Goal: Information Seeking & Learning: Learn about a topic

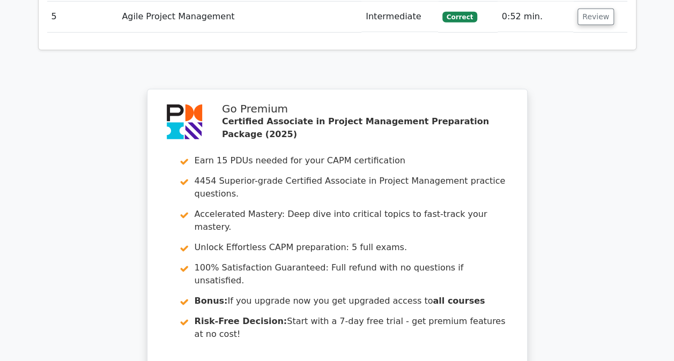
scroll to position [1762, 0]
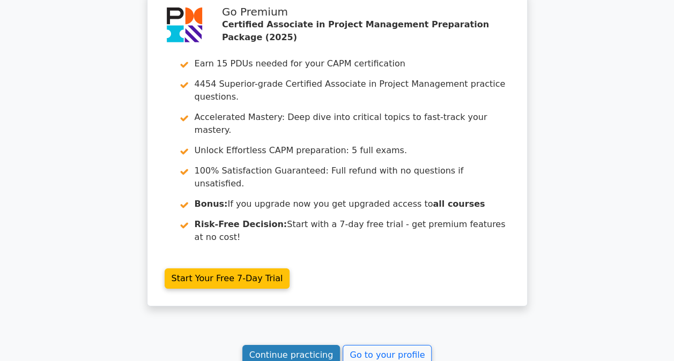
click at [296, 345] on link "Continue practicing" at bounding box center [291, 355] width 98 height 20
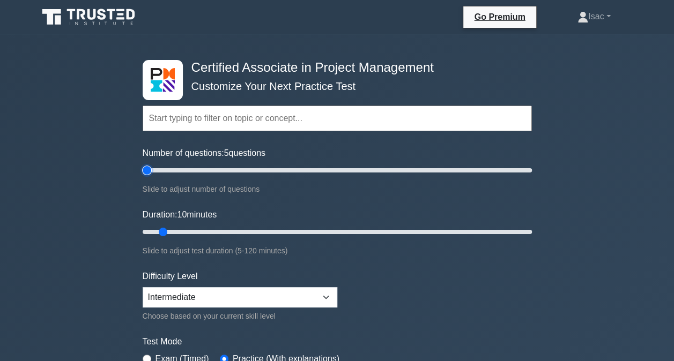
type input "5"
click at [151, 171] on input "Number of questions: 5 questions" at bounding box center [337, 170] width 389 height 13
type input "5"
click at [147, 227] on input "Duration: 5 minutes" at bounding box center [337, 232] width 389 height 13
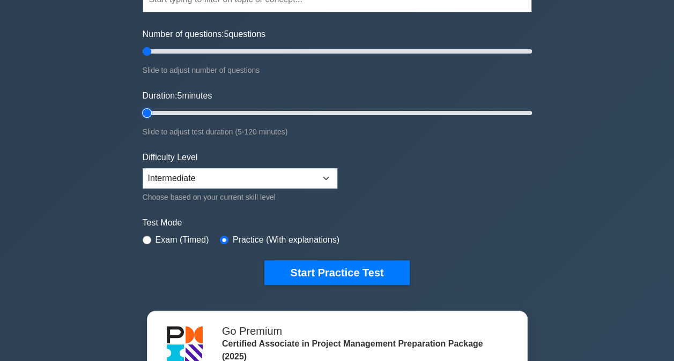
scroll to position [120, 0]
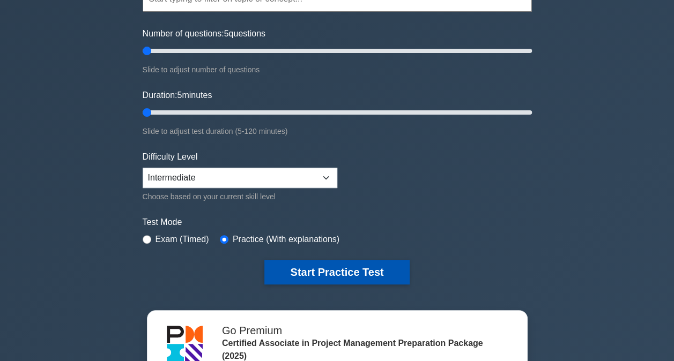
click at [326, 280] on button "Start Practice Test" at bounding box center [336, 272] width 145 height 25
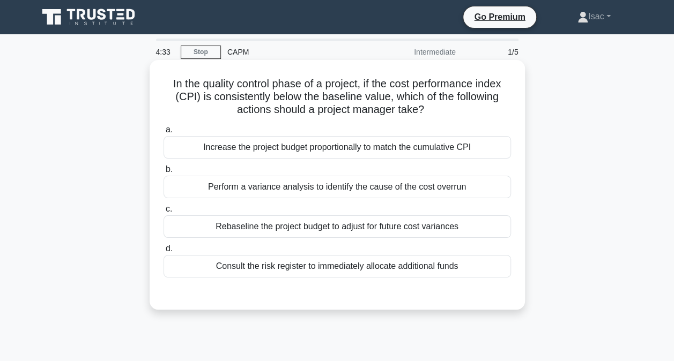
click at [278, 187] on div "Perform a variance analysis to identify the cause of the cost overrun" at bounding box center [336, 187] width 347 height 23
click at [163, 173] on input "b. Perform a variance analysis to identify the cause of the cost overrun" at bounding box center [163, 169] width 0 height 7
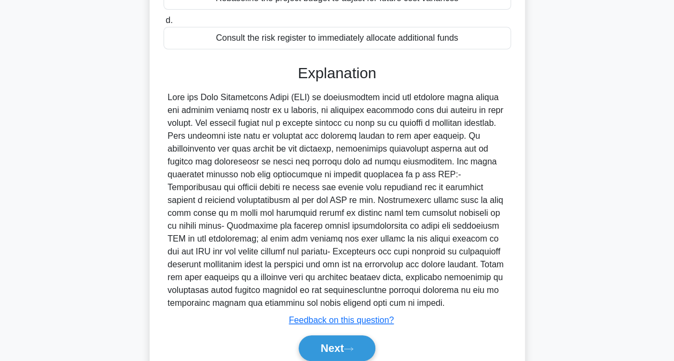
scroll to position [272, 0]
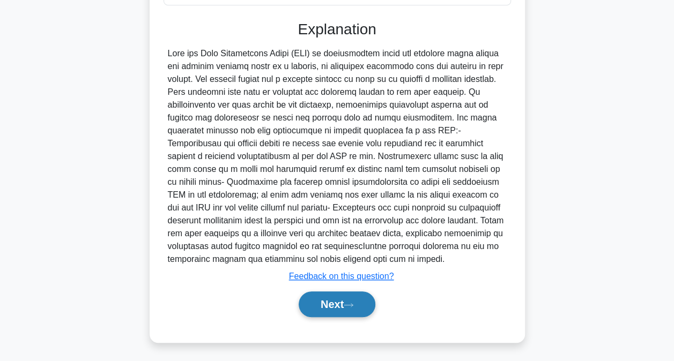
click at [344, 298] on button "Next" at bounding box center [336, 305] width 77 height 26
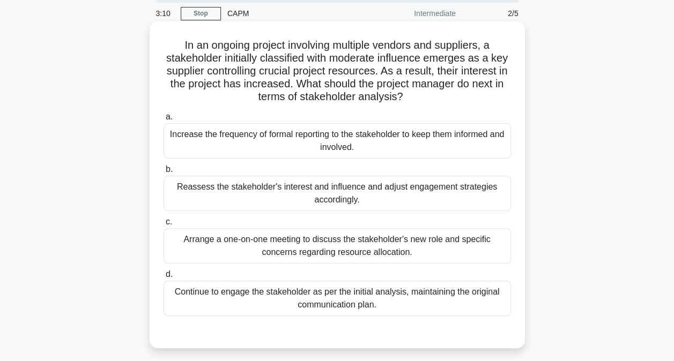
scroll to position [38, 0]
click at [368, 192] on div "Reassess the stakeholder's interest and influence and adjust engagement strateg…" at bounding box center [336, 193] width 347 height 35
click at [163, 174] on input "b. Reassess the stakeholder's interest and influence and adjust engagement stra…" at bounding box center [163, 170] width 0 height 7
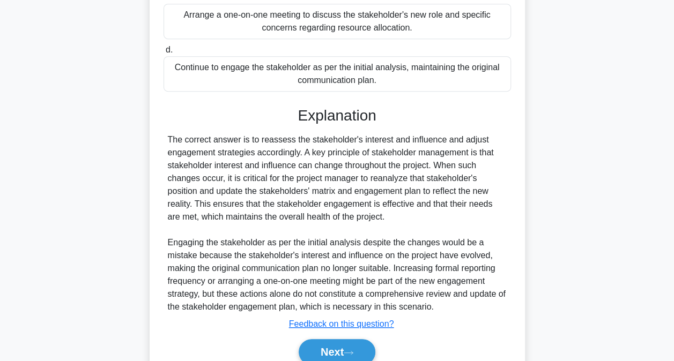
scroll to position [311, 0]
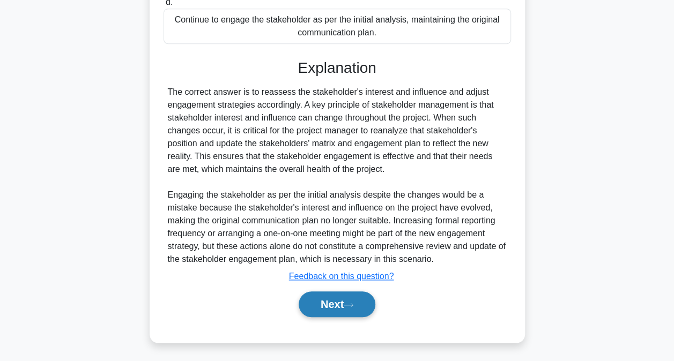
click at [340, 305] on button "Next" at bounding box center [336, 305] width 77 height 26
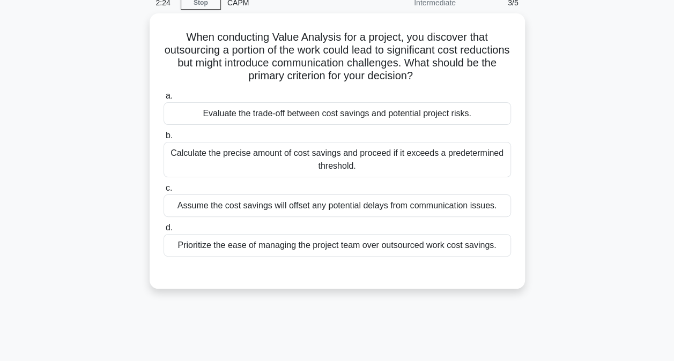
scroll to position [48, 0]
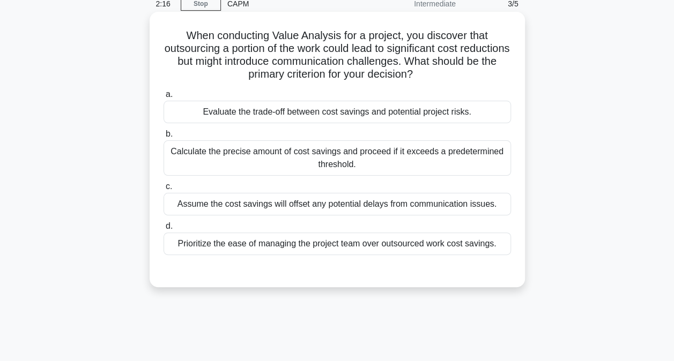
click at [346, 111] on div "Evaluate the trade-off between cost savings and potential project risks." at bounding box center [336, 112] width 347 height 23
click at [163, 98] on input "a. Evaluate the trade-off between cost savings and potential project risks." at bounding box center [163, 94] width 0 height 7
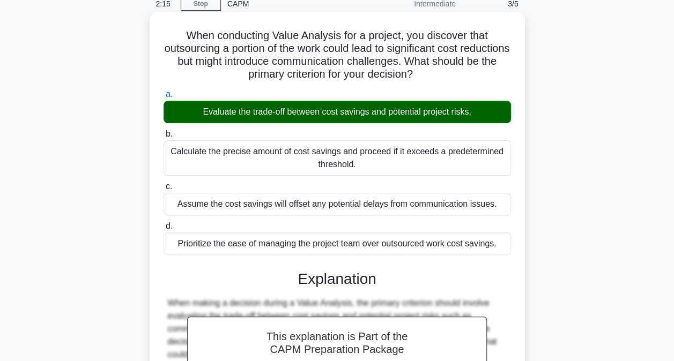
scroll to position [221, 0]
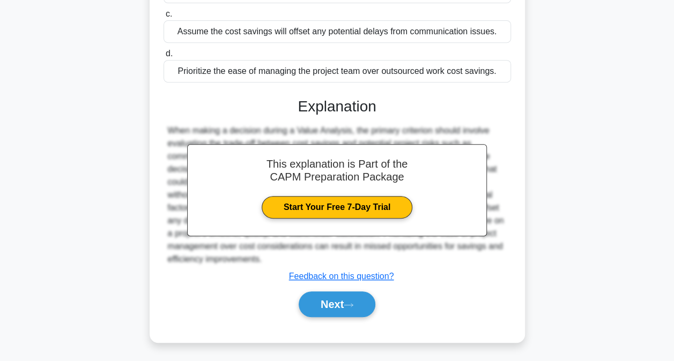
click at [333, 317] on div "Next" at bounding box center [336, 304] width 347 height 34
click at [329, 307] on button "Next" at bounding box center [336, 305] width 77 height 26
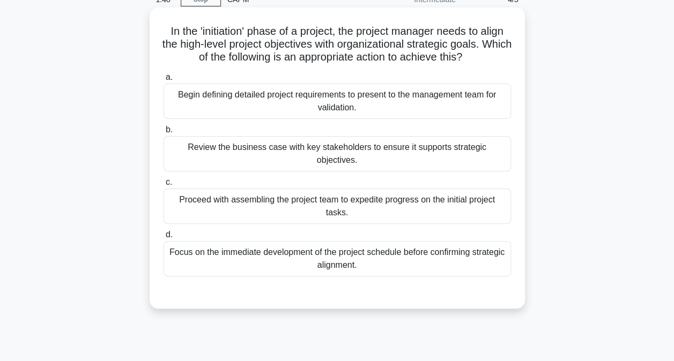
scroll to position [54, 0]
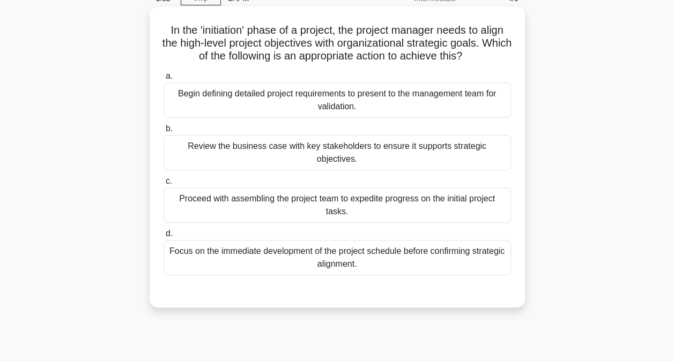
click at [361, 103] on div "Begin defining detailed project requirements to present to the management team …" at bounding box center [336, 100] width 347 height 35
click at [163, 80] on input "a. Begin defining detailed project requirements to present to the management te…" at bounding box center [163, 76] width 0 height 7
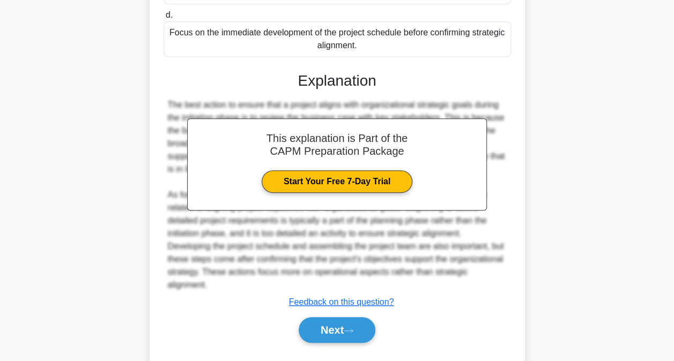
scroll to position [274, 0]
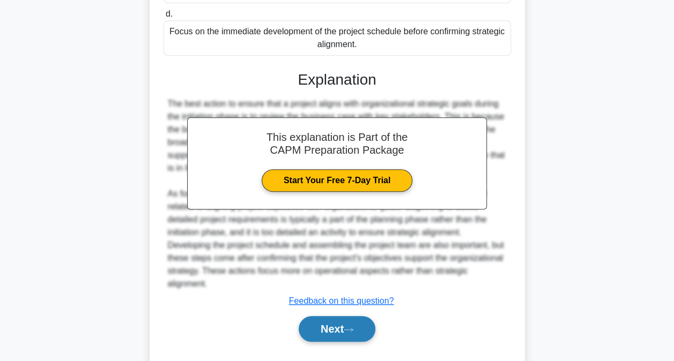
click at [346, 319] on button "Next" at bounding box center [336, 329] width 77 height 26
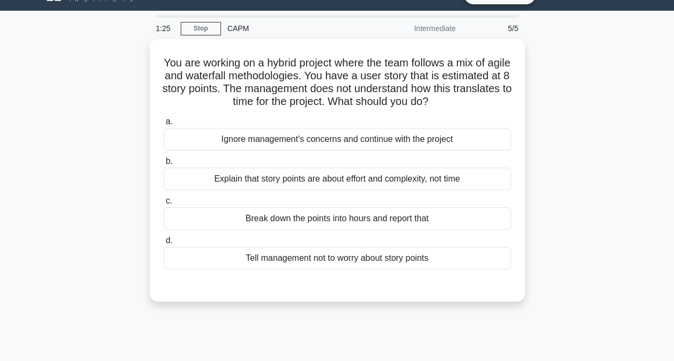
scroll to position [23, 0]
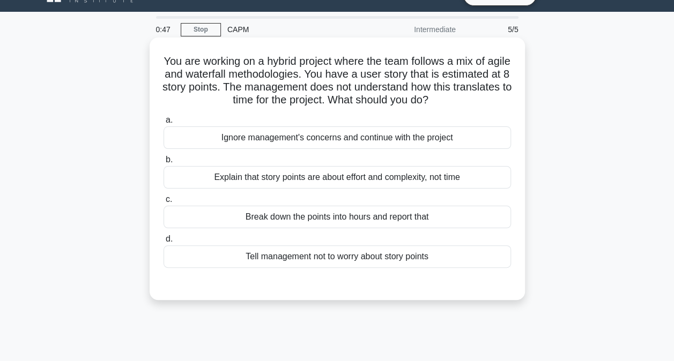
click at [348, 177] on div "Explain that story points are about effort and complexity, not time" at bounding box center [336, 177] width 347 height 23
click at [163, 163] on input "b. Explain that story points are about effort and complexity, not time" at bounding box center [163, 159] width 0 height 7
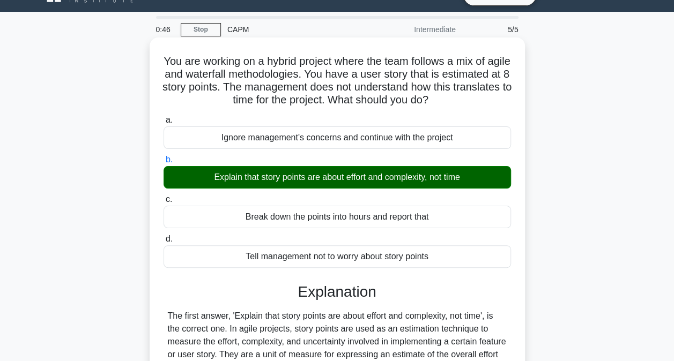
scroll to position [221, 0]
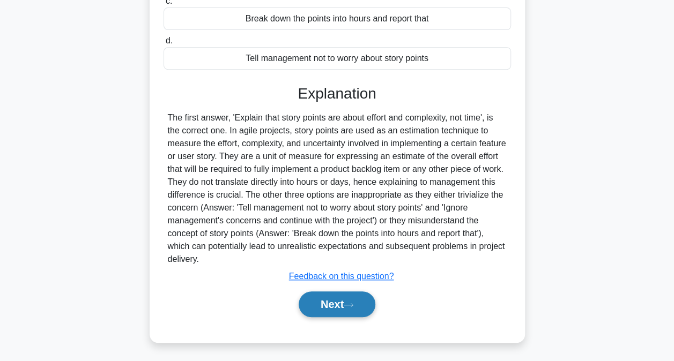
click at [337, 293] on button "Next" at bounding box center [336, 305] width 77 height 26
